Goal: Task Accomplishment & Management: Use online tool/utility

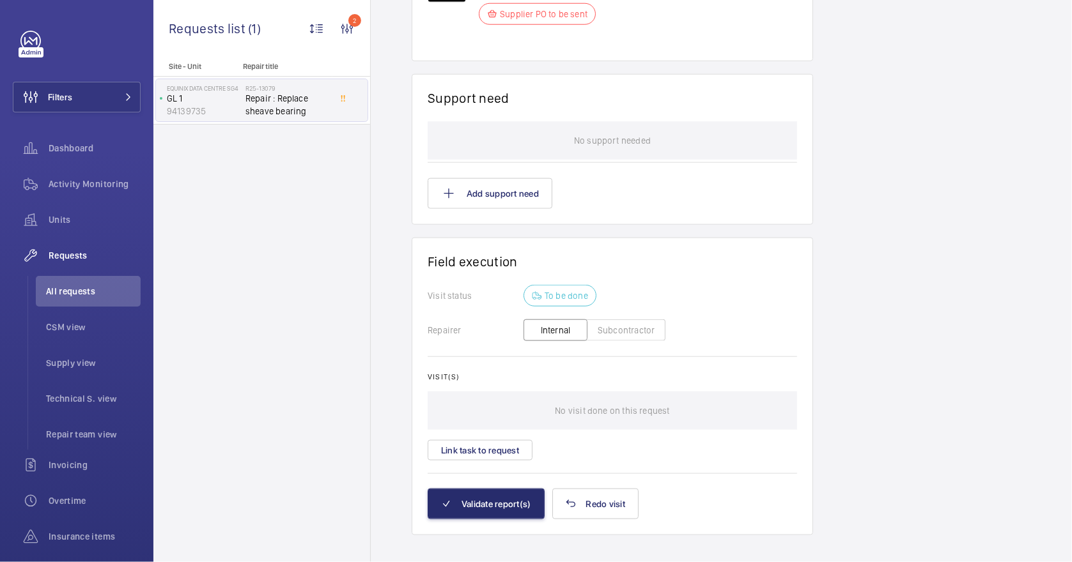
scroll to position [898, 0]
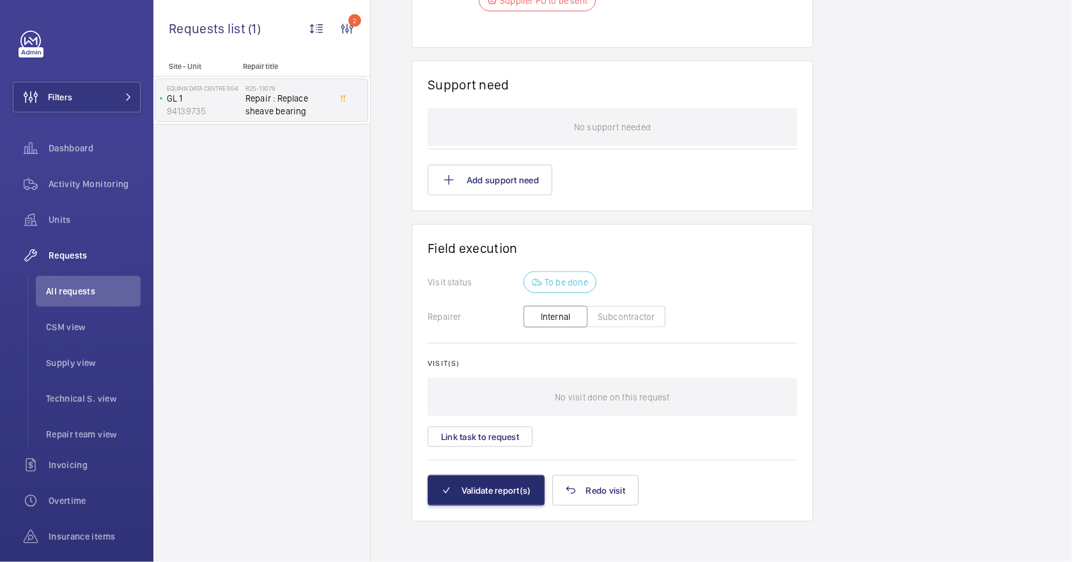
click at [620, 314] on button "Subcontractor" at bounding box center [626, 317] width 79 height 22
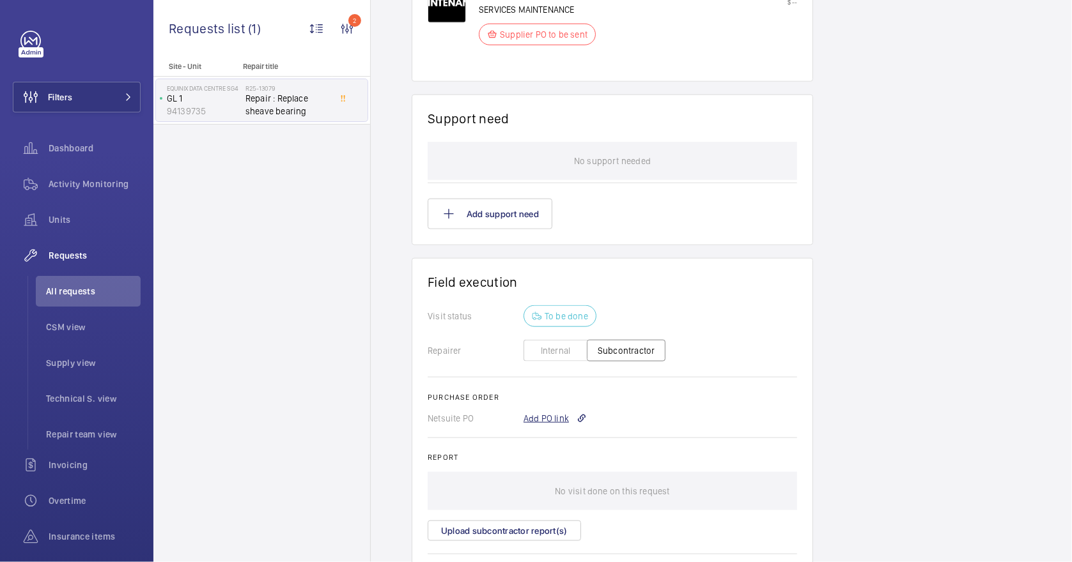
scroll to position [877, 0]
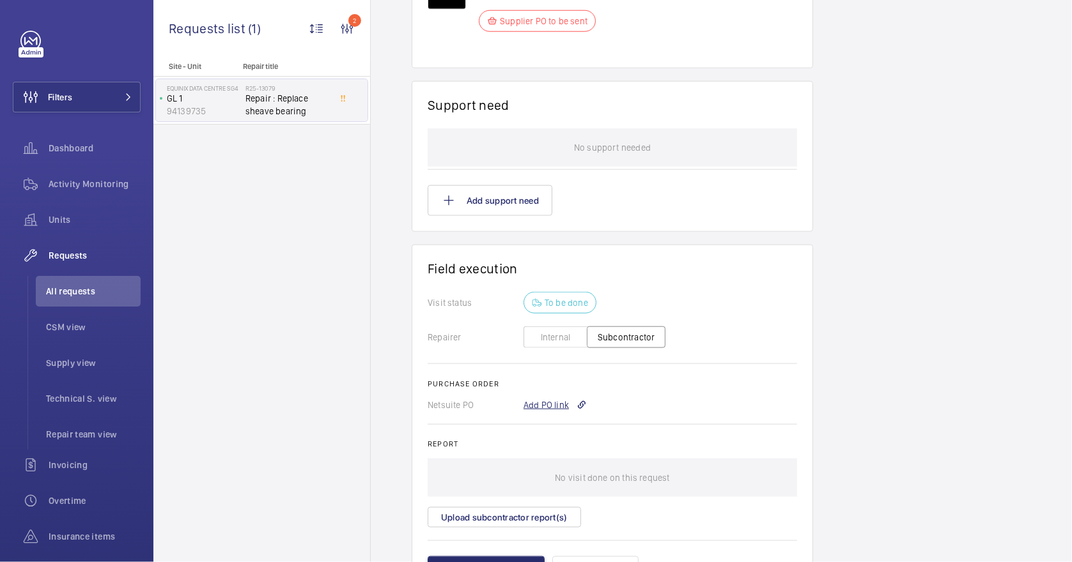
click at [555, 399] on div "Add PO link" at bounding box center [554, 405] width 63 height 13
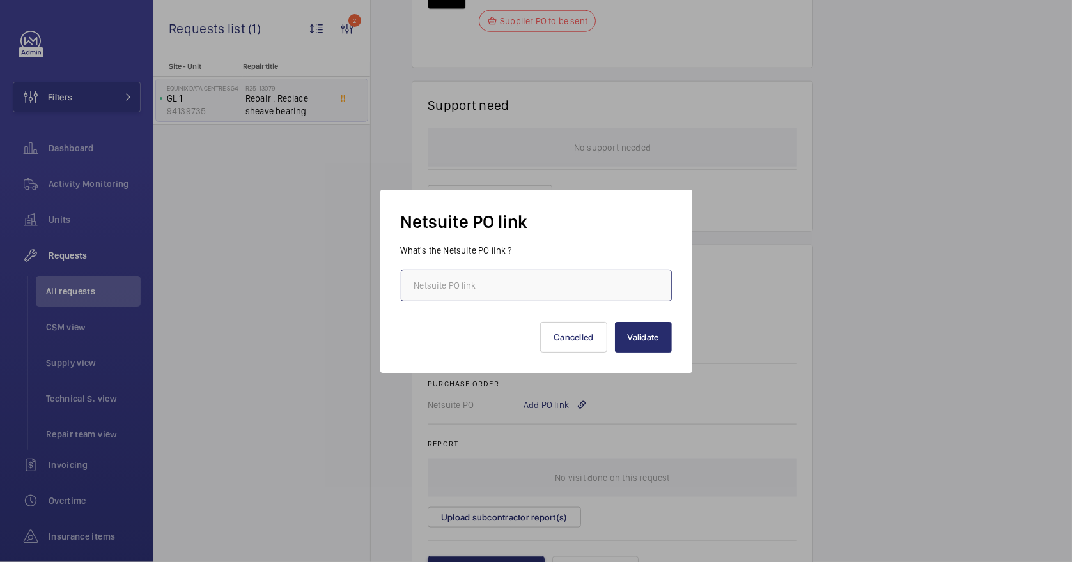
click at [487, 287] on input "text" at bounding box center [536, 286] width 271 height 32
paste input "[URL][DOMAIN_NAME][DOMAIN_NAME]"
type input "[URL][DOMAIN_NAME][DOMAIN_NAME]"
click at [649, 340] on button "Validate" at bounding box center [643, 337] width 57 height 31
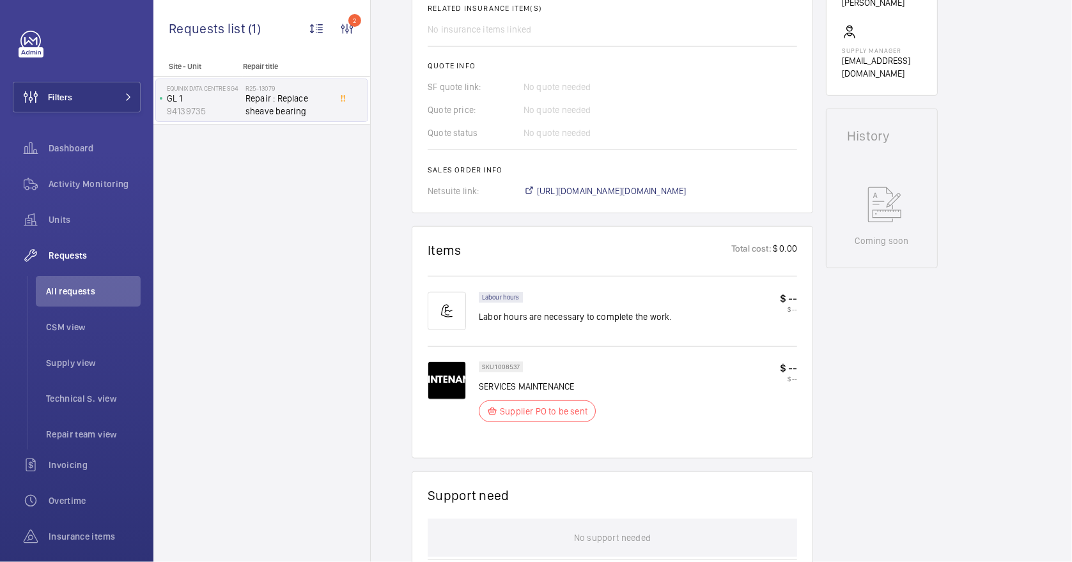
scroll to position [511, 0]
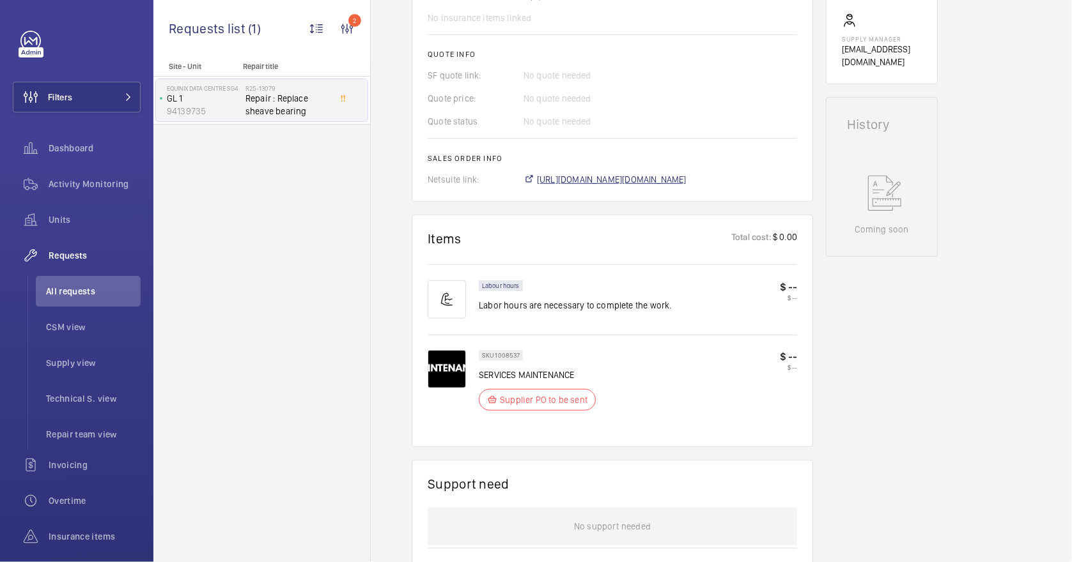
click at [686, 176] on span "[URL][DOMAIN_NAME][DOMAIN_NAME]" at bounding box center [612, 179] width 150 height 13
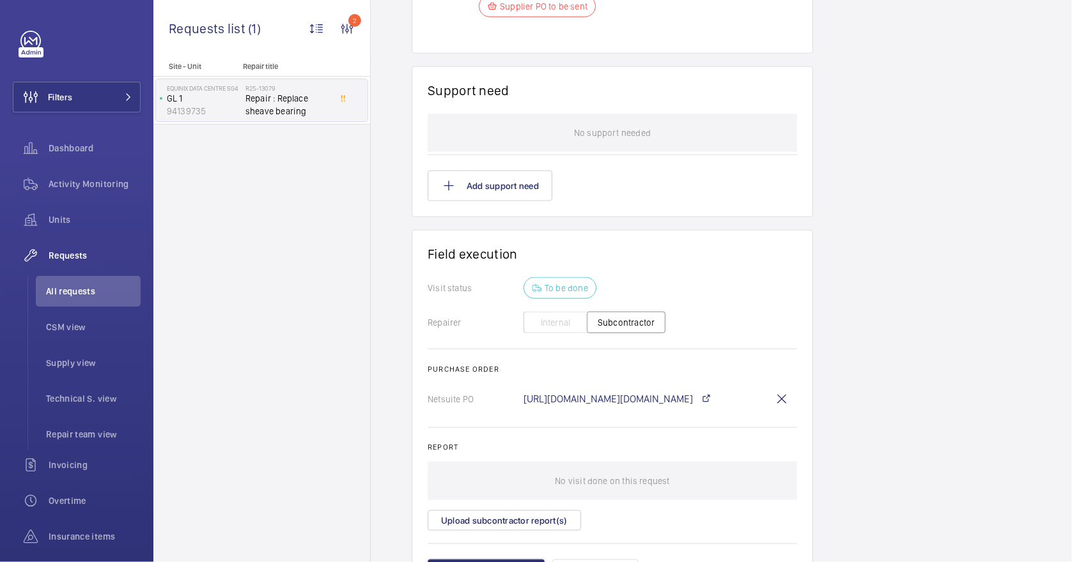
scroll to position [937, 0]
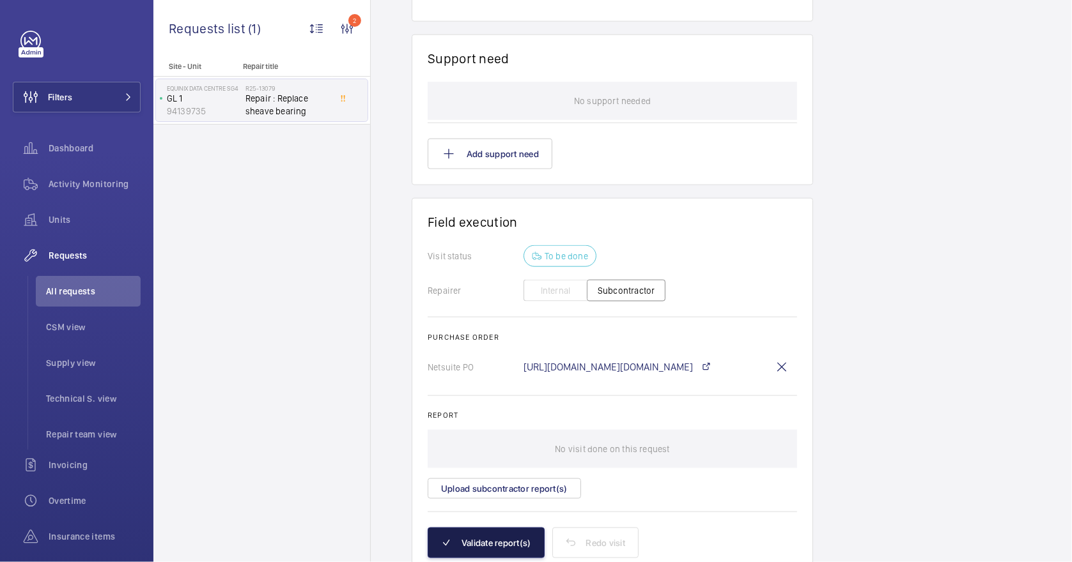
click at [479, 548] on button "Validate report(s)" at bounding box center [485, 543] width 117 height 31
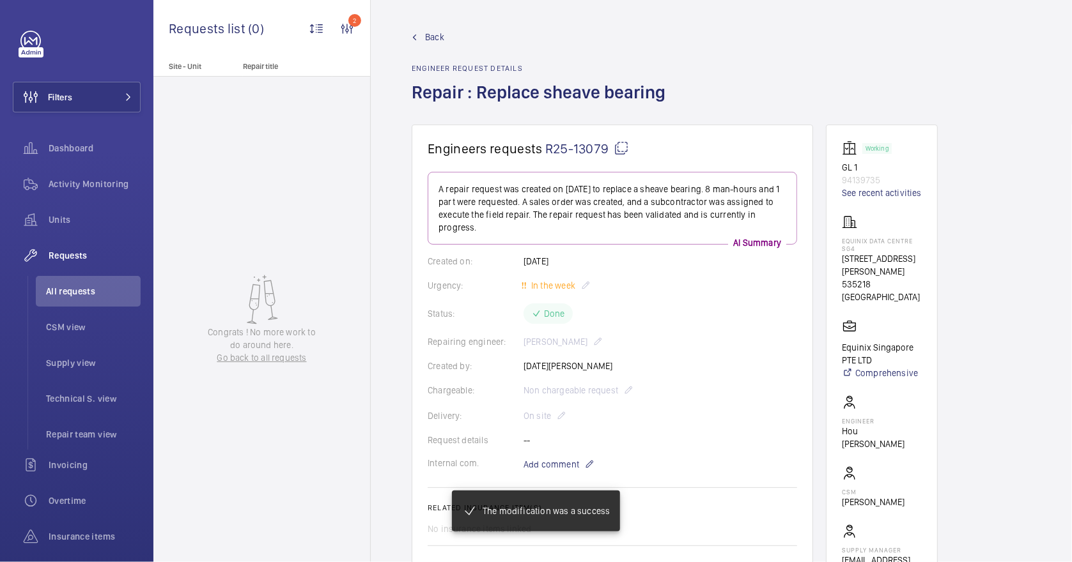
click at [434, 40] on span "Back" at bounding box center [434, 37] width 19 height 13
